Goal: Task Accomplishment & Management: Use online tool/utility

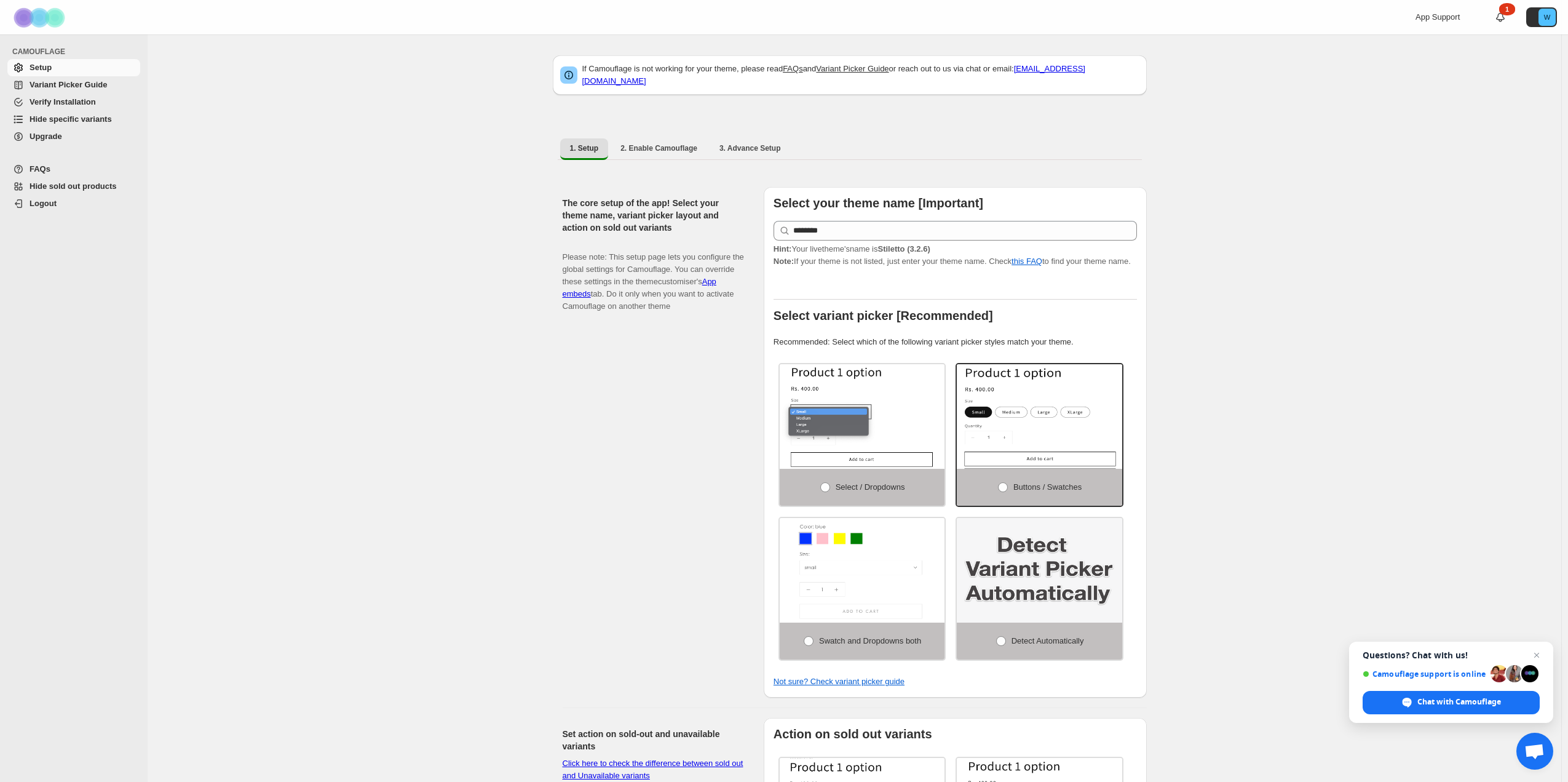
click at [1305, 170] on div "If Camouflage is not working for your theme, please read FAQs and Variant Picke…" at bounding box center [855, 724] width 1414 height 1381
click at [756, 144] on span "3. Advance Setup" at bounding box center [750, 149] width 61 height 10
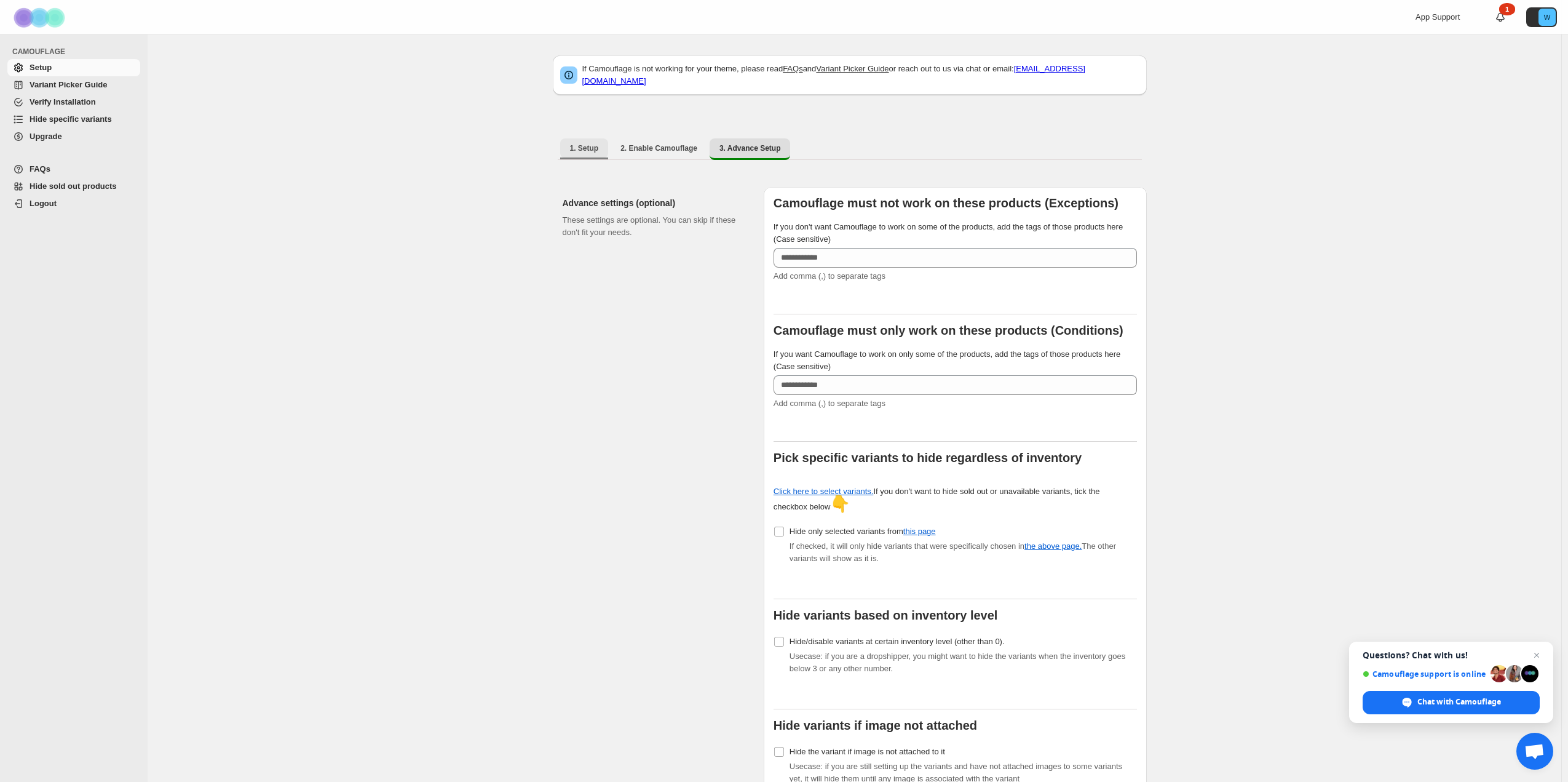
click at [583, 144] on span "1. Setup" at bounding box center [584, 149] width 29 height 10
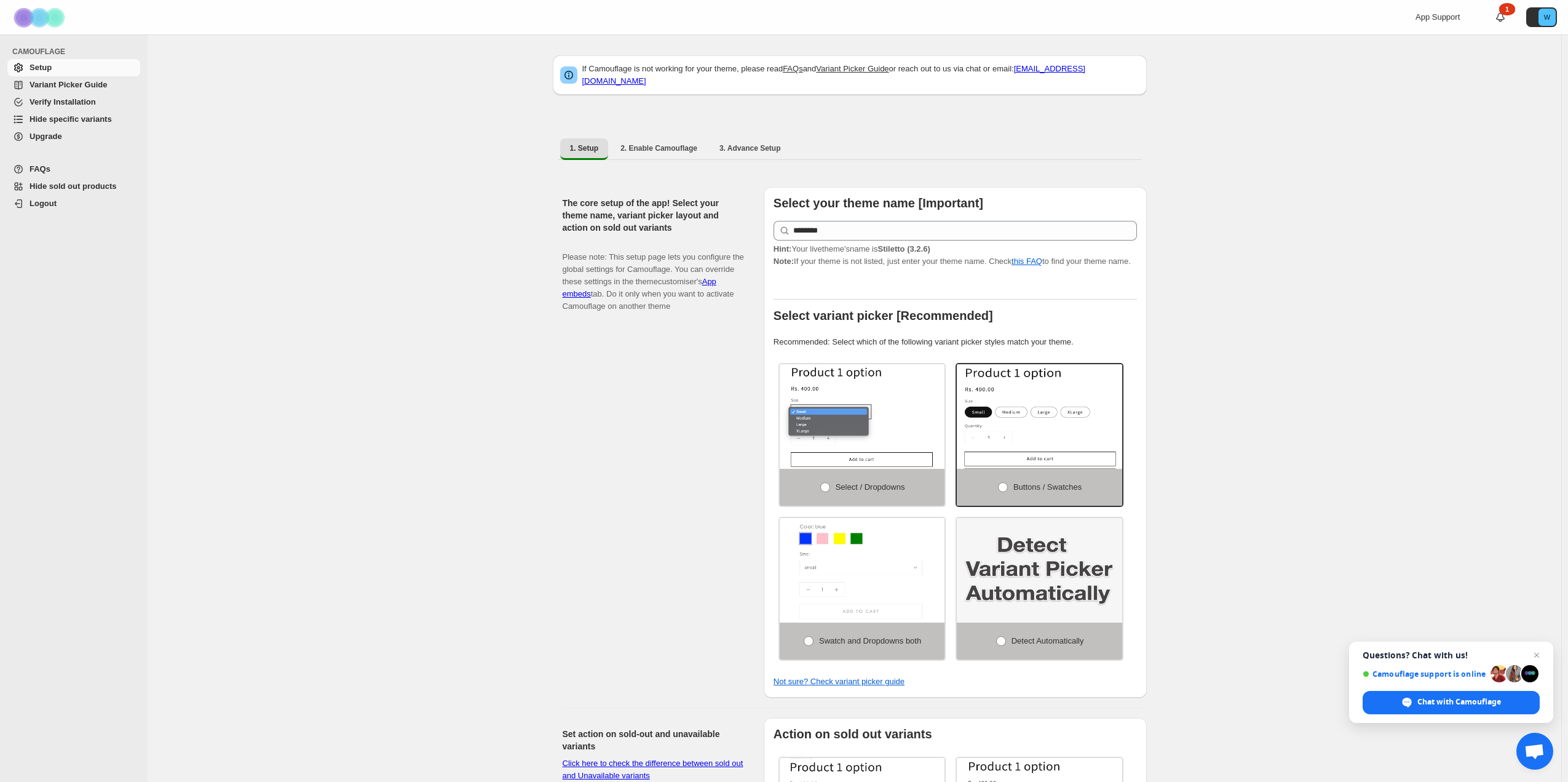
click at [75, 115] on span "Hide specific variants" at bounding box center [71, 119] width 82 height 9
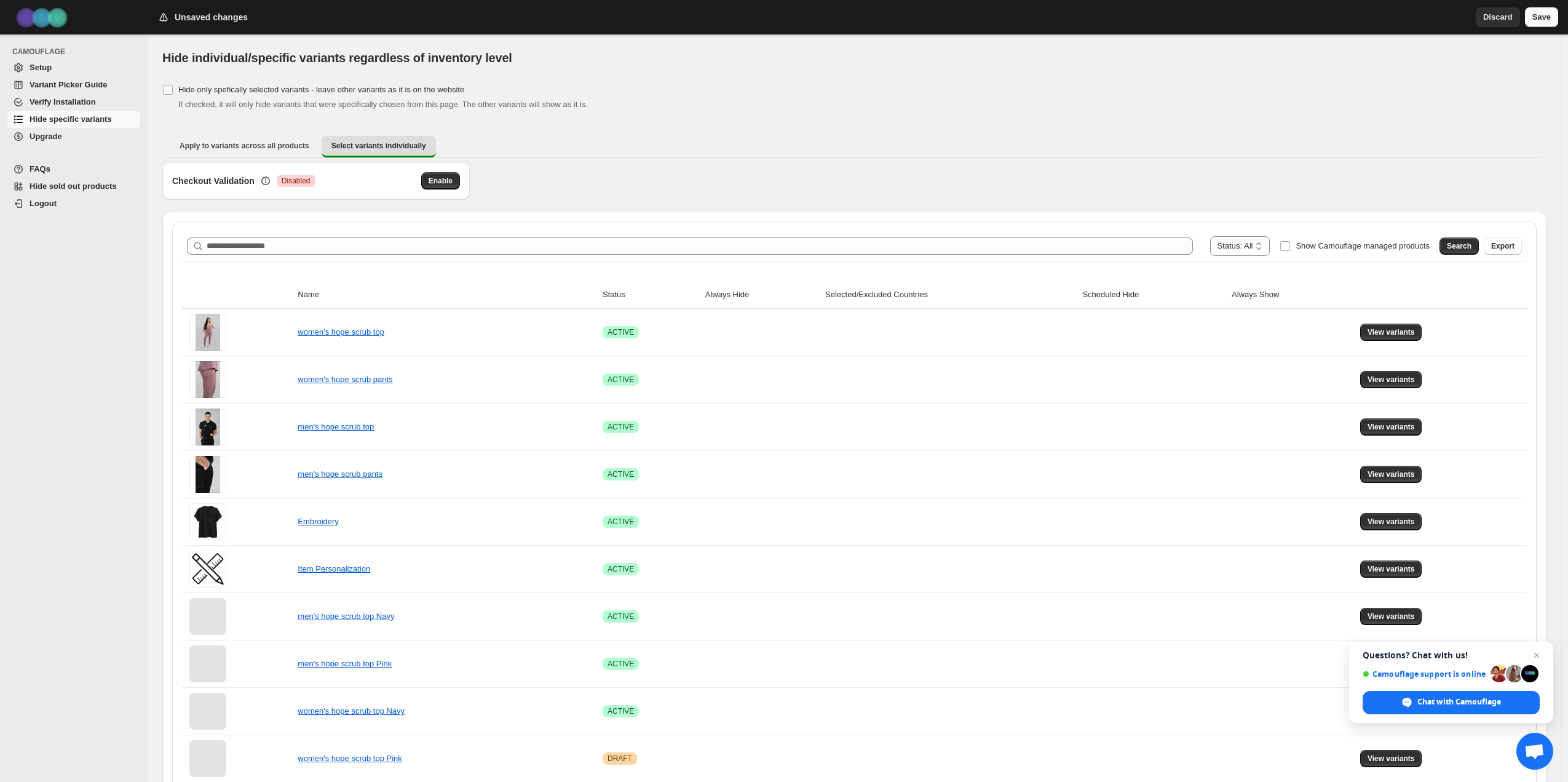
click at [1542, 13] on span "Save" at bounding box center [1542, 17] width 18 height 12
